Goal: Information Seeking & Learning: Learn about a topic

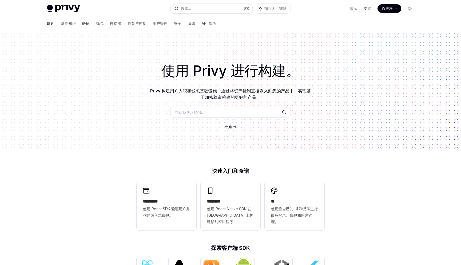
click at [82, 24] on font "验证" at bounding box center [85, 23] width 7 height 5
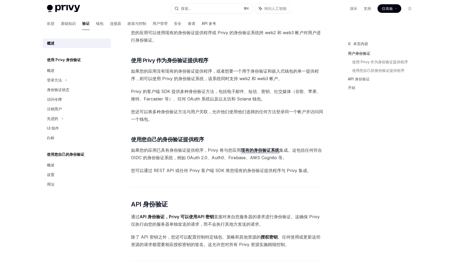
scroll to position [131, 0]
click at [226, 90] on font "Privy 的客户端 SDK 提供多种身份验证方法，包括电子邮件、短信、密钥、社交媒体（谷歌、苹果、推特、Farcaster 等）、任何 OAuth 系统以及…" at bounding box center [226, 94] width 190 height 13
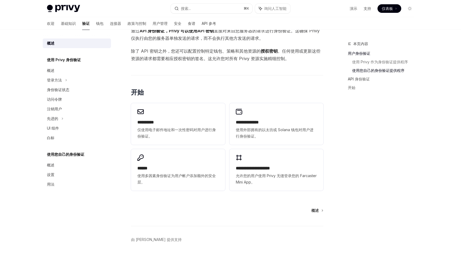
scroll to position [322, 0]
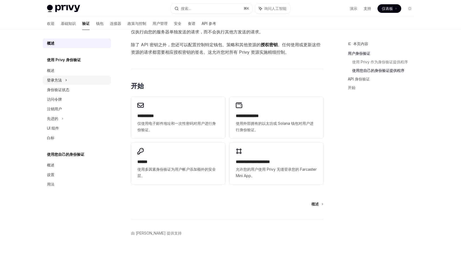
click at [58, 80] on font "登录方法" at bounding box center [54, 80] width 15 height 5
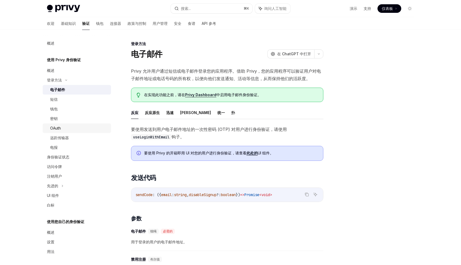
click at [68, 128] on div "OAuth" at bounding box center [79, 128] width 58 height 6
type textarea "*"
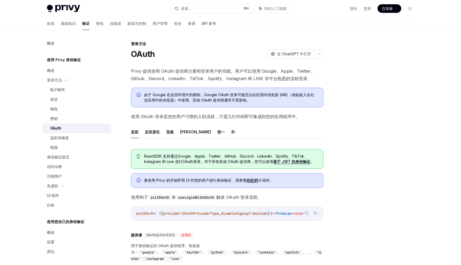
click at [372, 182] on div at bounding box center [377, 153] width 81 height 224
